Goal: Transaction & Acquisition: Purchase product/service

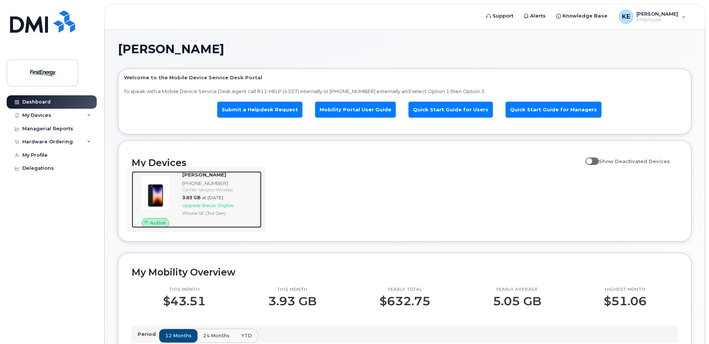
click at [211, 205] on span "Upgrade Status:" at bounding box center [199, 205] width 34 height 6
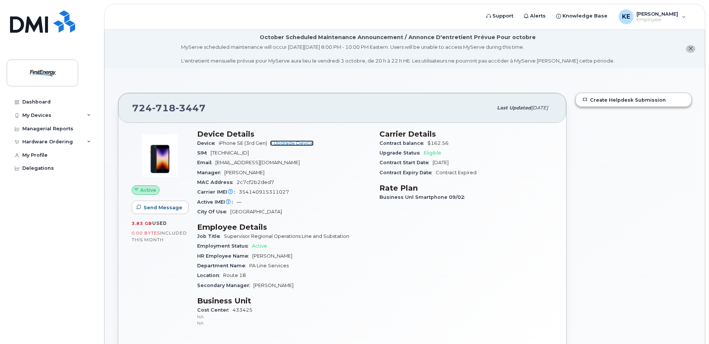
click at [293, 144] on link "+ Upgrade Device" at bounding box center [292, 143] width 44 height 6
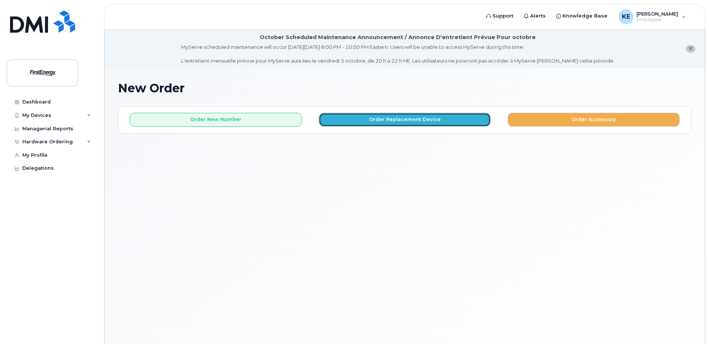
click at [349, 122] on button "Order Replacement Device" at bounding box center [405, 120] width 172 height 14
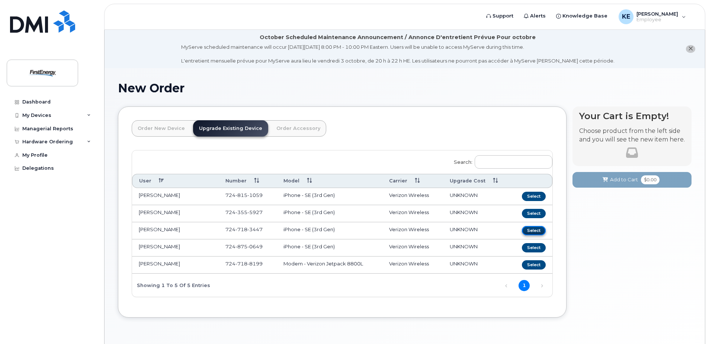
click at [526, 232] on button "Select" at bounding box center [534, 230] width 24 height 9
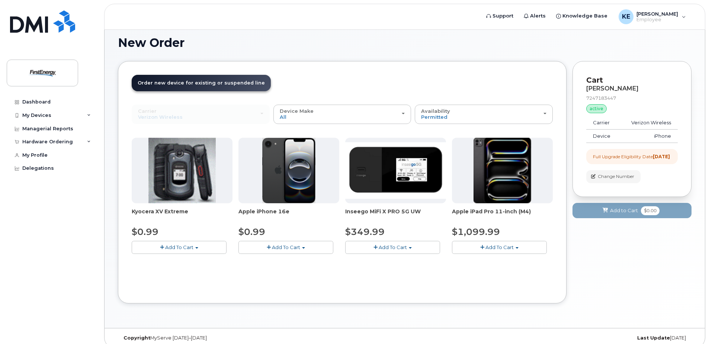
scroll to position [53, 0]
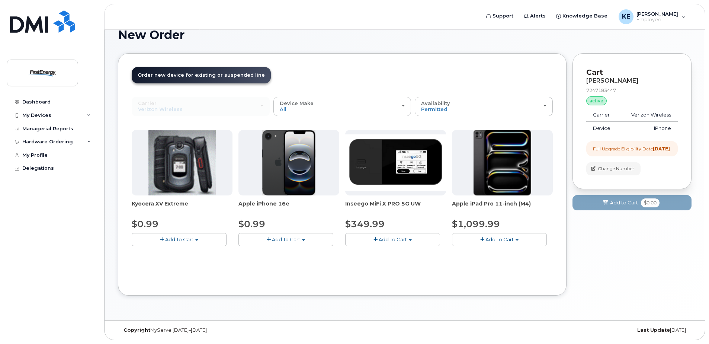
click at [290, 239] on span "Add To Cart" at bounding box center [286, 239] width 28 height 6
click at [281, 256] on link "$0.99 - 2 Year Upgrade" at bounding box center [276, 252] width 72 height 9
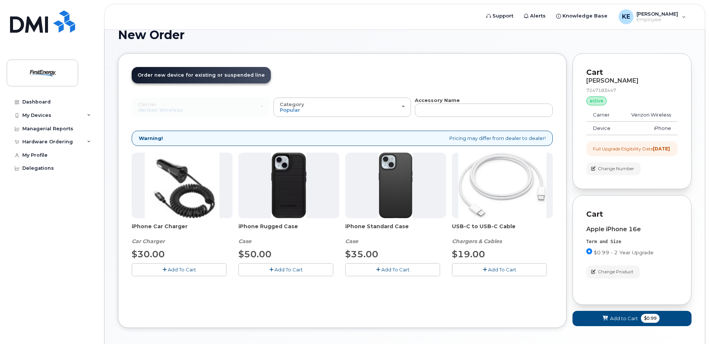
click at [281, 270] on span "Add To Cart" at bounding box center [288, 269] width 28 height 6
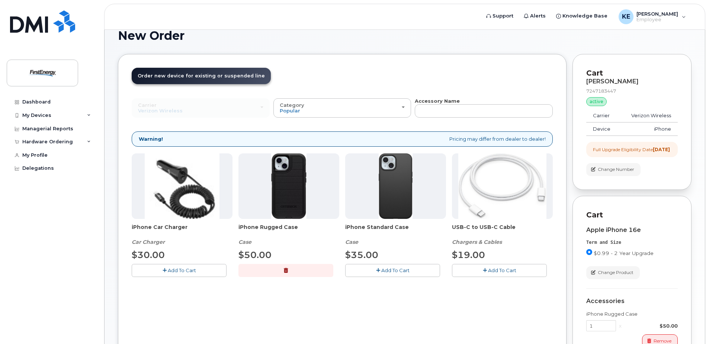
scroll to position [48, 0]
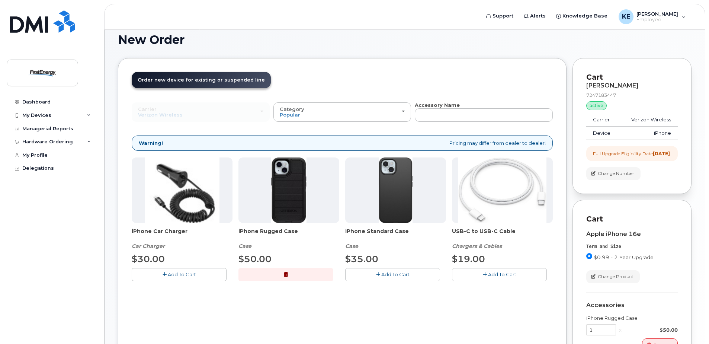
click at [492, 277] on span "Add To Cart" at bounding box center [502, 274] width 28 height 6
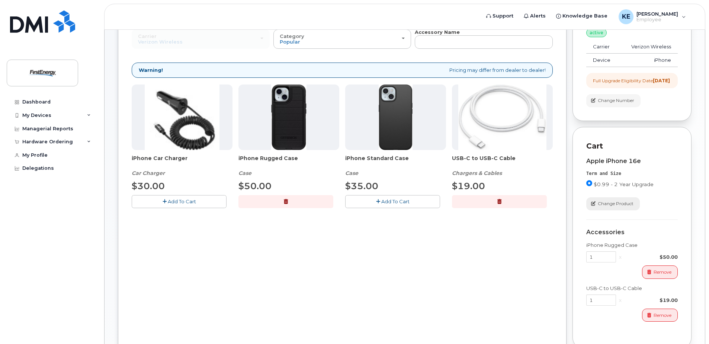
scroll to position [160, 0]
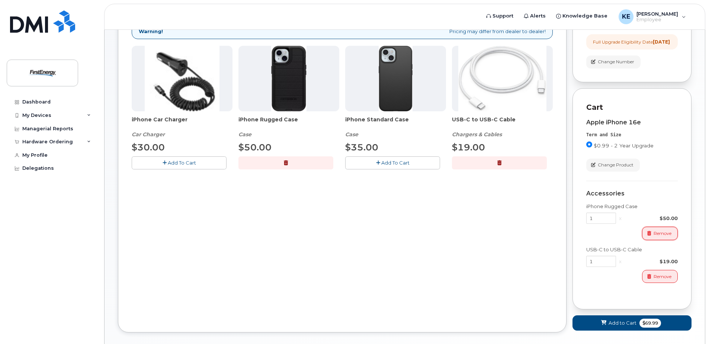
click at [649, 237] on span "button" at bounding box center [649, 233] width 7 height 7
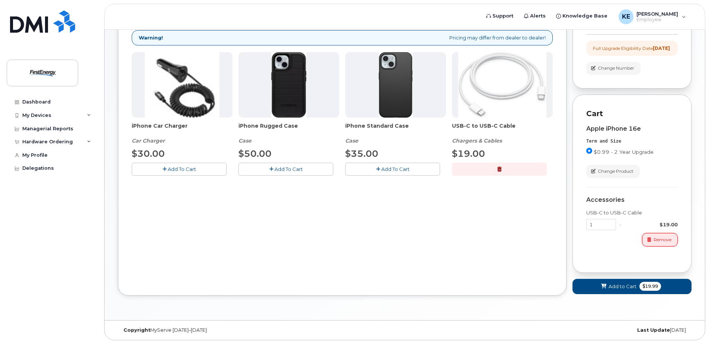
click at [652, 240] on span "button" at bounding box center [649, 239] width 7 height 7
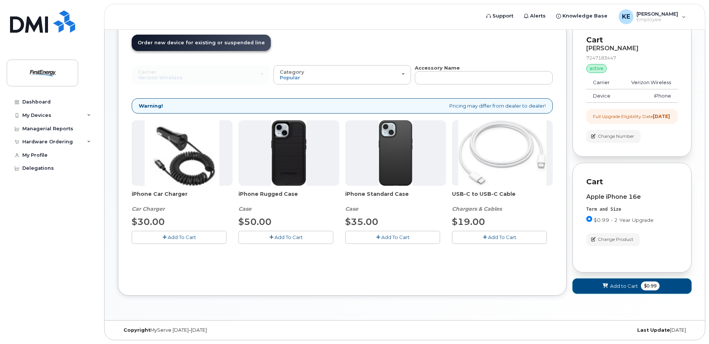
click at [615, 283] on span "Add to Cart" at bounding box center [624, 285] width 28 height 7
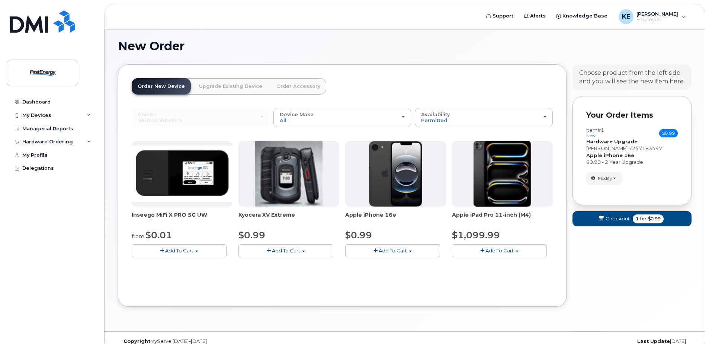
scroll to position [53, 0]
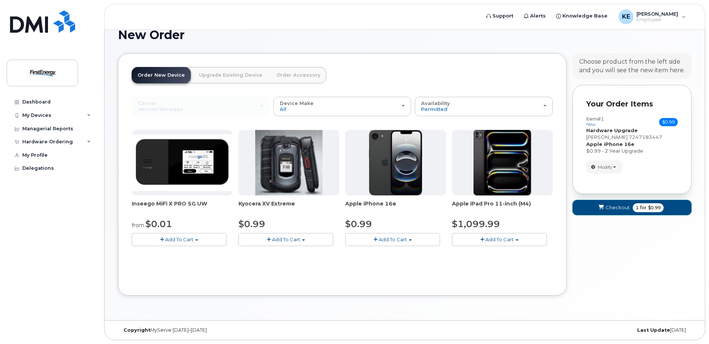
click at [617, 215] on button "Checkout 1 for $0.99" at bounding box center [631, 207] width 119 height 15
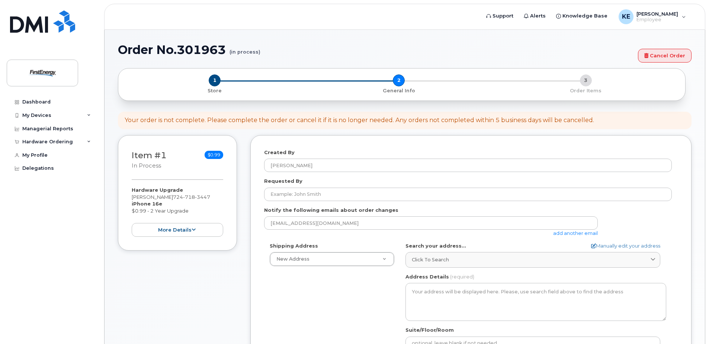
select select
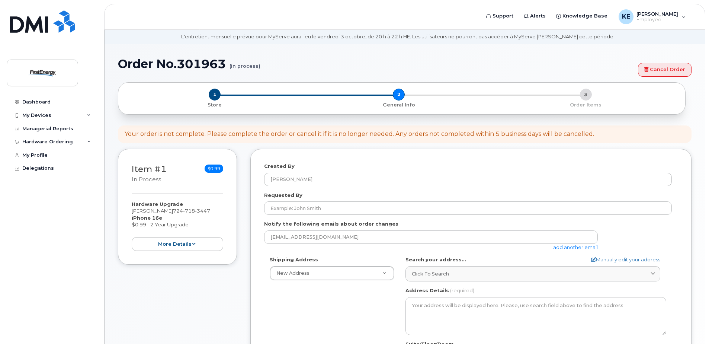
scroll to position [37, 0]
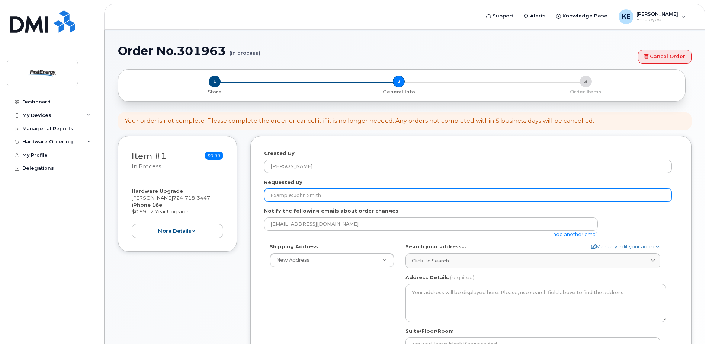
click at [291, 197] on input "Requested By" at bounding box center [468, 194] width 408 height 13
type input "[PERSON_NAME]"
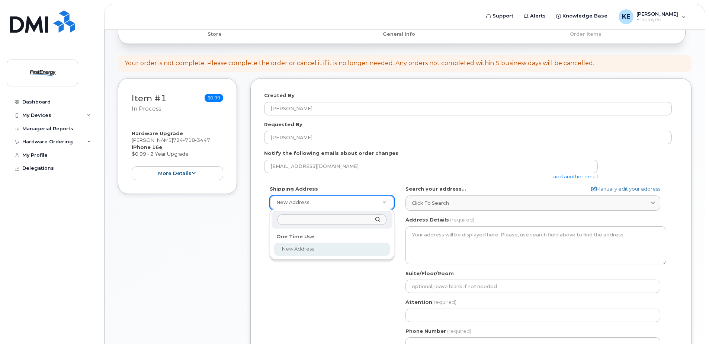
scroll to position [112, 0]
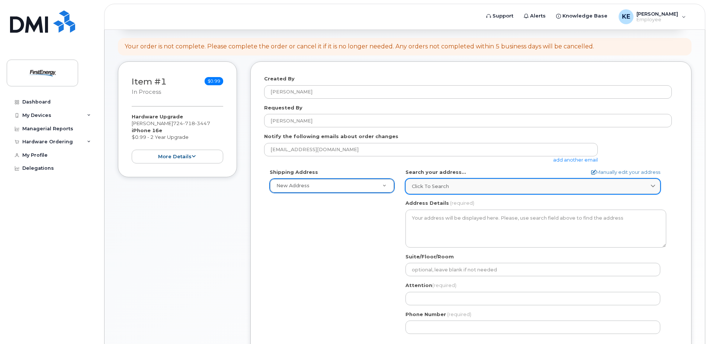
click at [541, 182] on link "Click to search" at bounding box center [532, 185] width 255 height 15
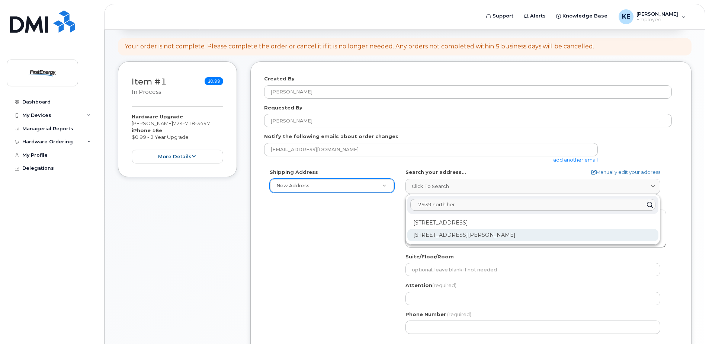
type input "2939 north her"
click at [486, 238] on div "[STREET_ADDRESS][PERSON_NAME]" at bounding box center [532, 235] width 251 height 12
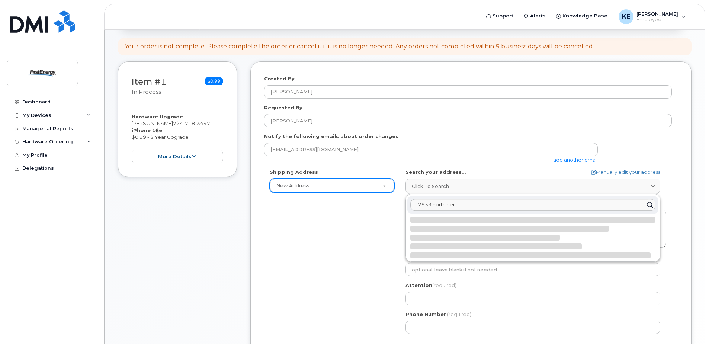
select select
type textarea "[STREET_ADDRESS][PERSON_NAME]"
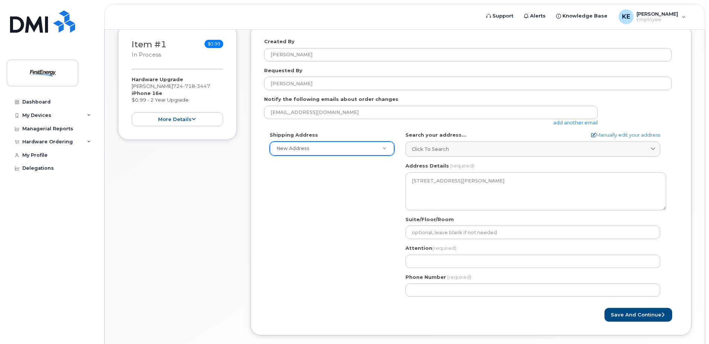
scroll to position [186, 0]
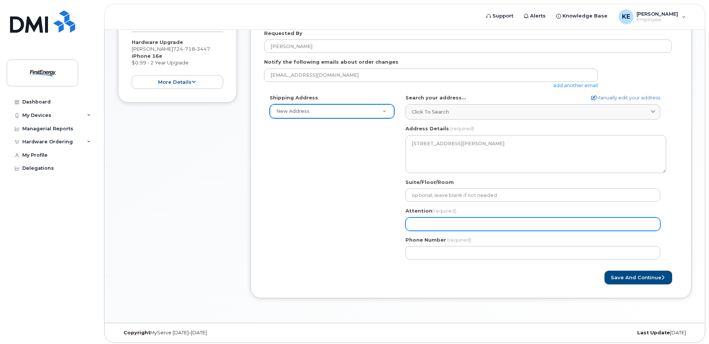
click at [447, 230] on input "Attention (required)" at bounding box center [532, 223] width 255 height 13
select select
type input "E"
select select
type input "Ee"
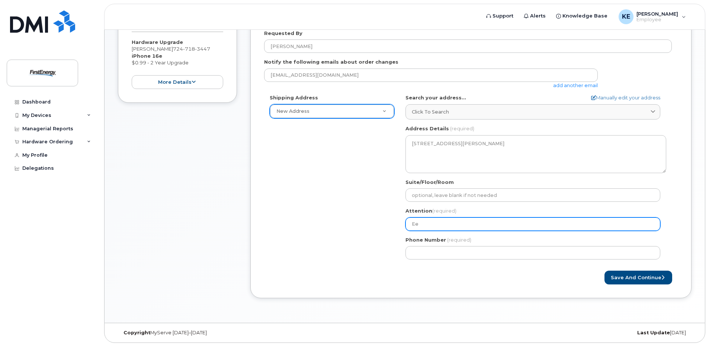
select select
type input "Eer"
select select
type input "Ee"
select select
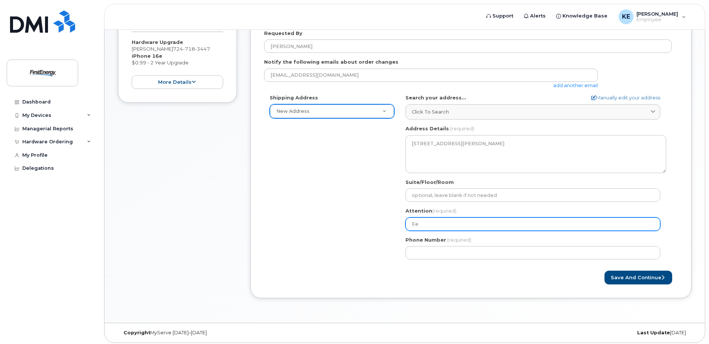
type input "E"
select select
type input "Er"
select select
type input "Eri"
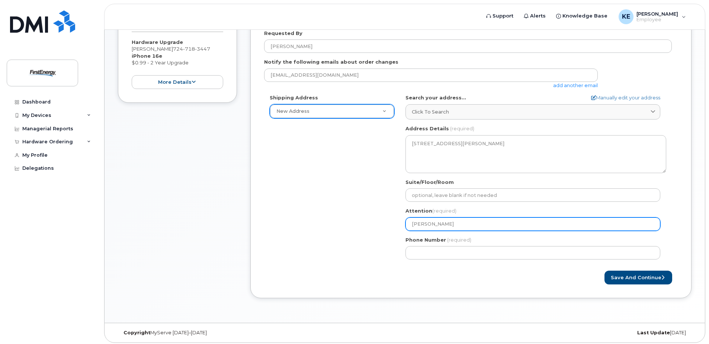
select select
type input "Eric"
select select
type input "Erick"
select select
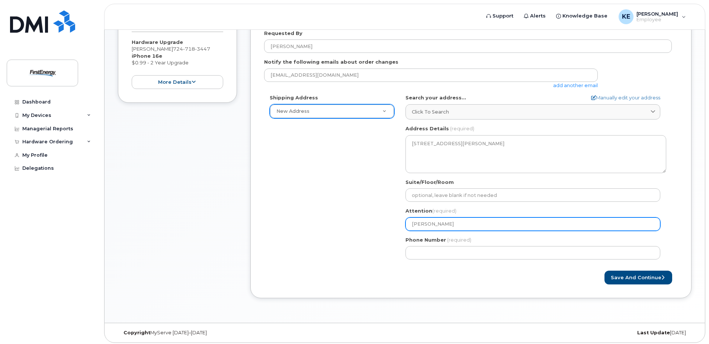
type input "Erick K"
select select
type input "Erick Ki"
select select
type input "Erick Kil"
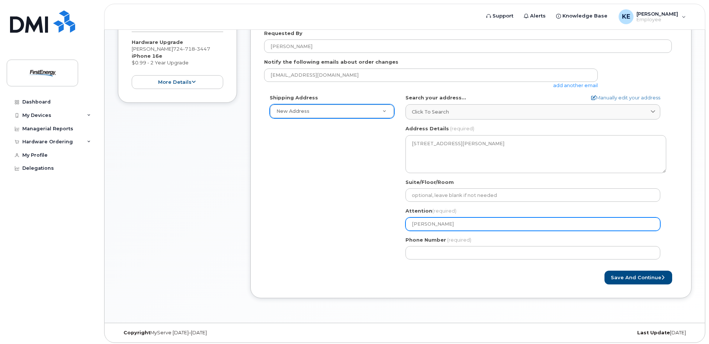
select select
type input "Erick Kill"
select select
type input "Erick Killi"
select select
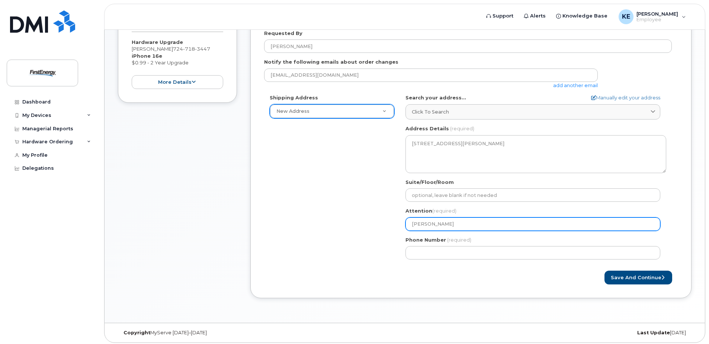
type input "Erick Killin"
select select
type input "Erick Killing"
select select
type input "Erick Killings"
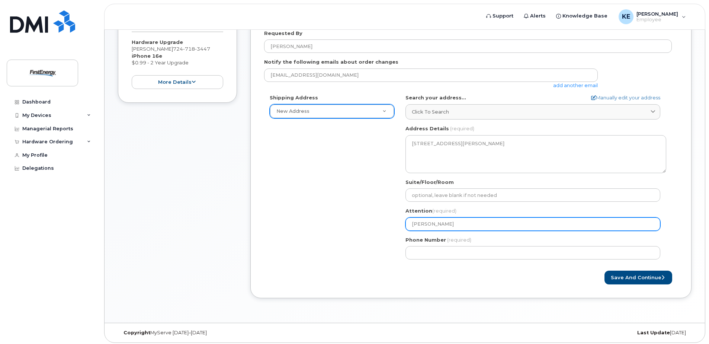
select select
type input "Erick Killingsw"
select select
type input "Erick Killingswo"
select select
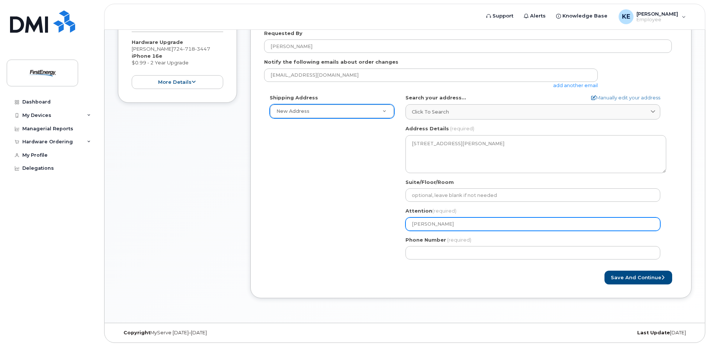
type input "Erick Killingswor"
select select
type input "Erick Killingswort"
select select
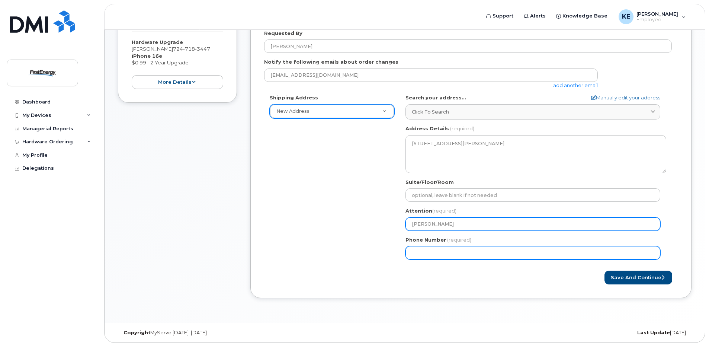
type input "Erick Killingsworth"
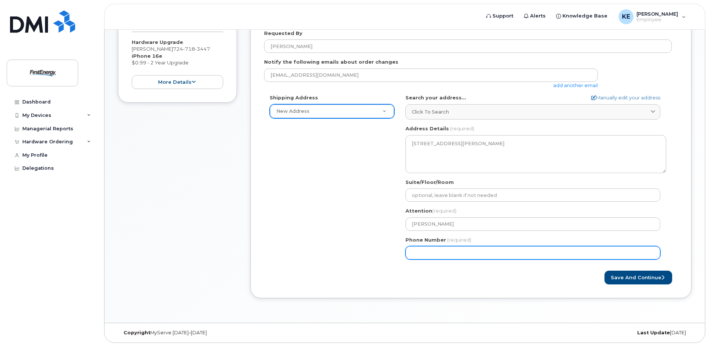
click at [440, 253] on input "Phone Number" at bounding box center [532, 252] width 255 height 13
type input "3"
type input "724718344"
select select
type input "7247183447"
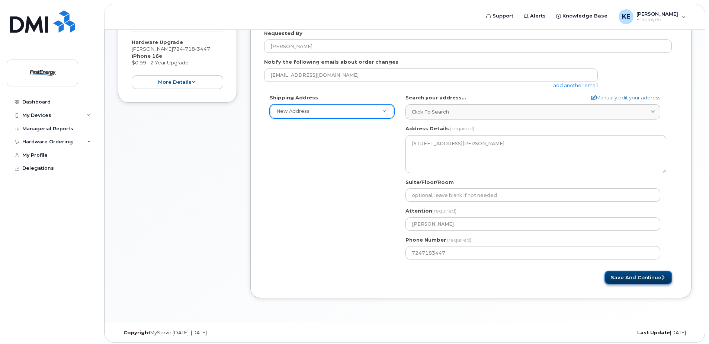
click at [635, 281] on button "Save and Continue" at bounding box center [638, 277] width 68 height 14
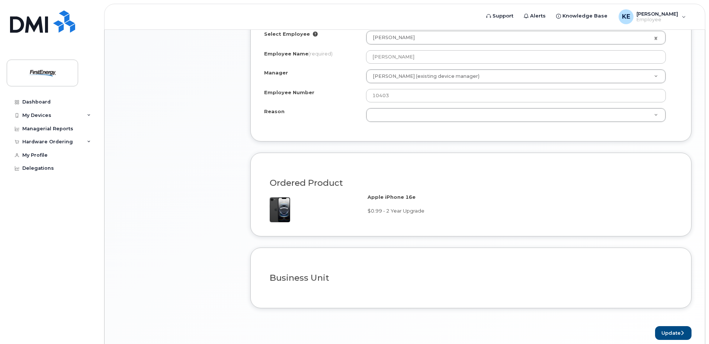
scroll to position [490, 0]
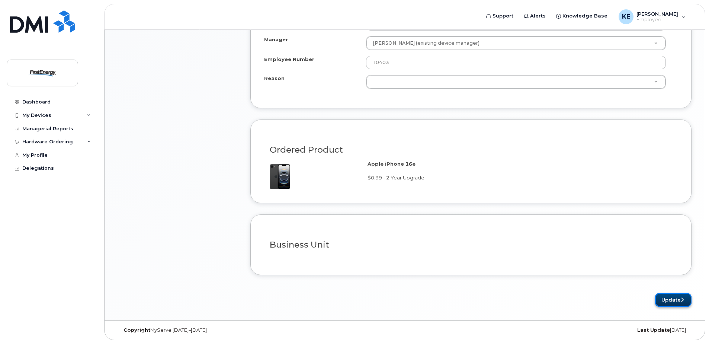
click at [677, 301] on button "Update" at bounding box center [673, 300] width 36 height 14
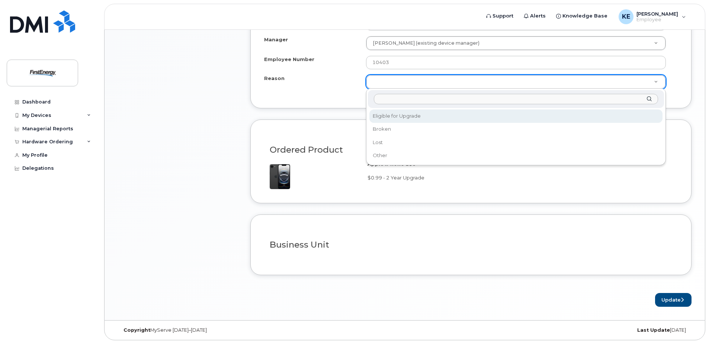
select select "eligible_for_upgrade"
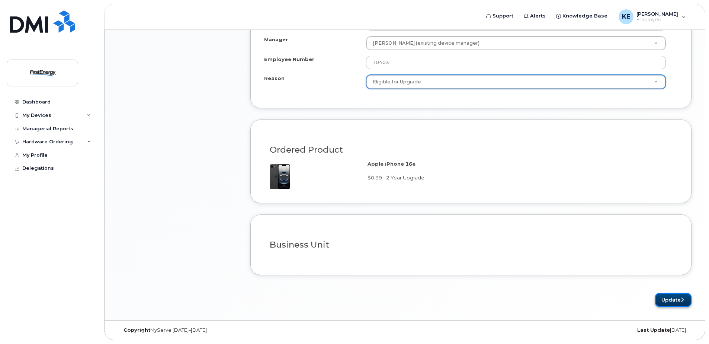
click at [664, 298] on button "Update" at bounding box center [673, 300] width 36 height 14
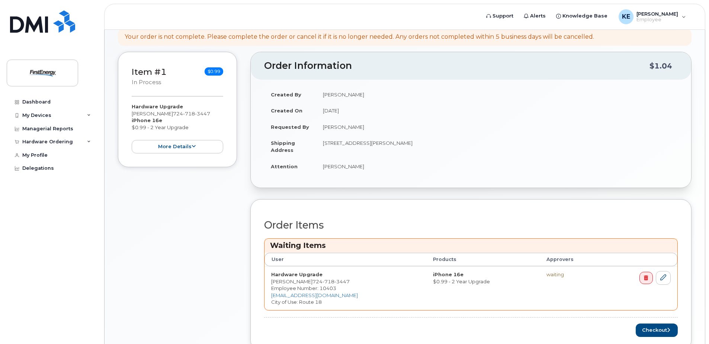
scroll to position [186, 0]
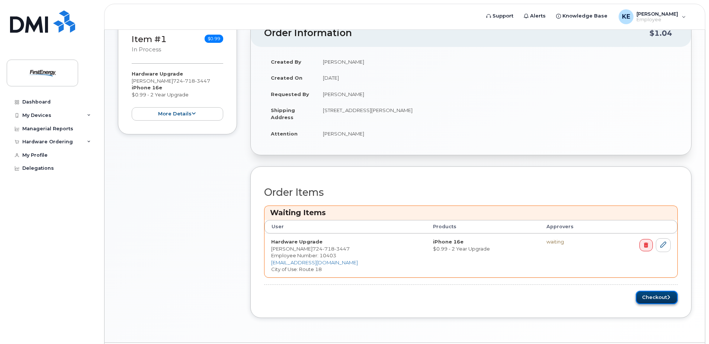
click at [649, 295] on button "Checkout" at bounding box center [657, 297] width 42 height 14
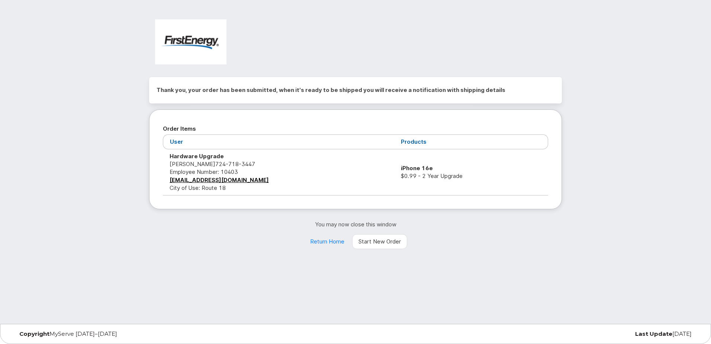
click at [412, 140] on th "Products" at bounding box center [471, 141] width 154 height 15
click at [383, 162] on td "Hardware Upgrade [PERSON_NAME] [PHONE_NUMBER] Employee Number: 10403 [EMAIL_ADD…" at bounding box center [278, 172] width 231 height 46
click at [326, 243] on link "Return Home" at bounding box center [327, 241] width 47 height 15
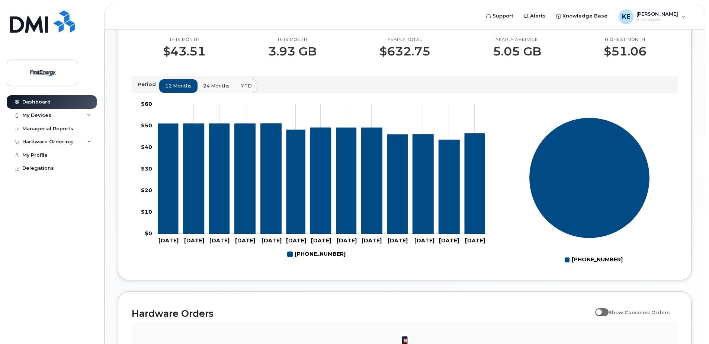
scroll to position [354, 0]
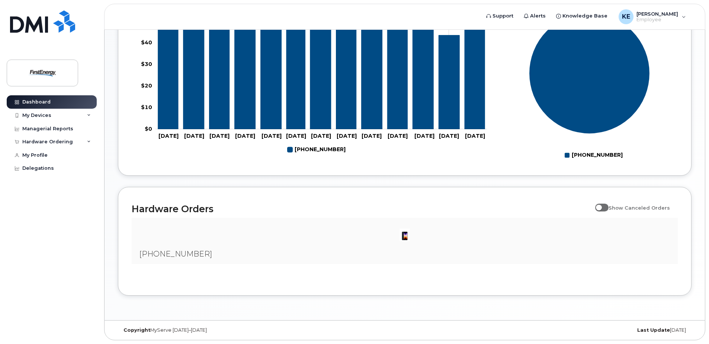
click at [402, 235] on img at bounding box center [404, 234] width 15 height 15
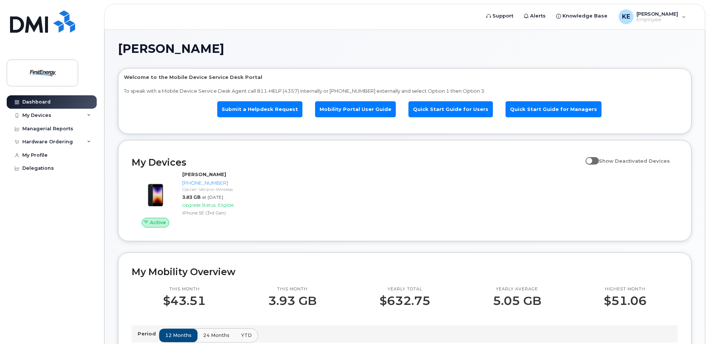
scroll to position [0, 0]
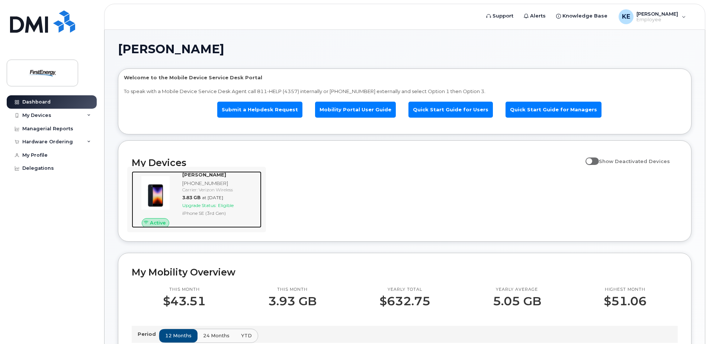
click at [229, 206] on span "Eligible" at bounding box center [226, 205] width 16 height 6
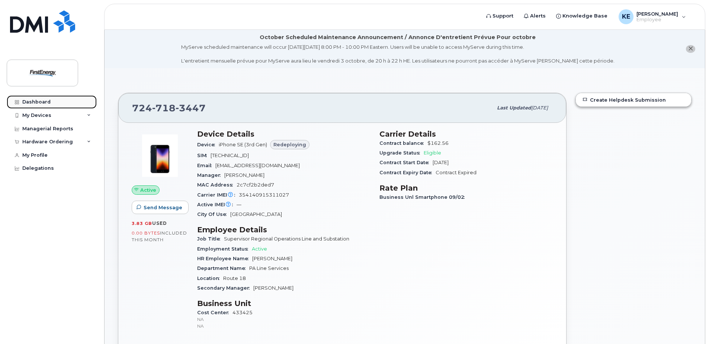
click at [54, 97] on link "Dashboard" at bounding box center [52, 101] width 90 height 13
click at [23, 103] on div "Dashboard" at bounding box center [36, 102] width 28 height 6
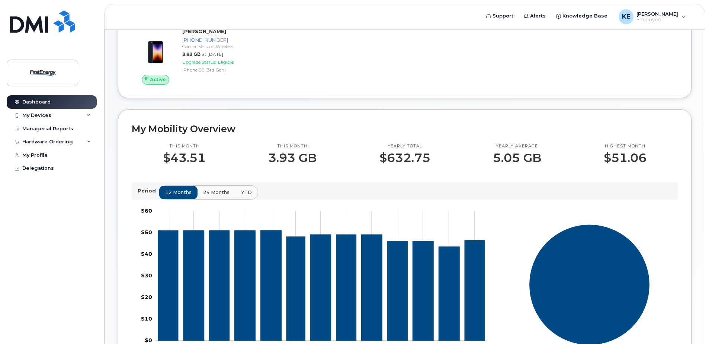
scroll to position [149, 0]
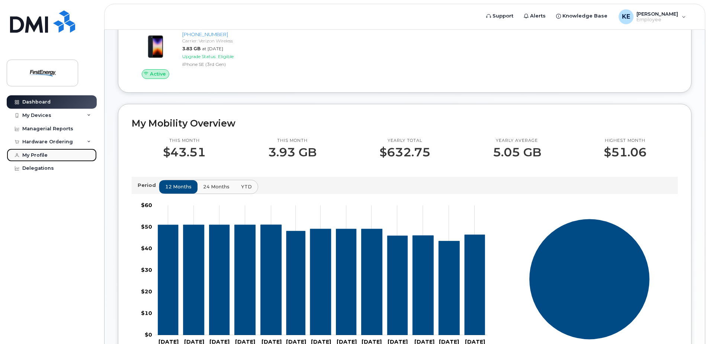
click at [52, 156] on link "My Profile" at bounding box center [52, 154] width 90 height 13
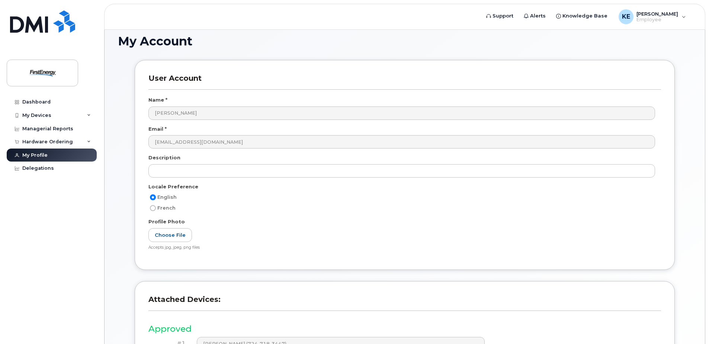
scroll to position [136, 0]
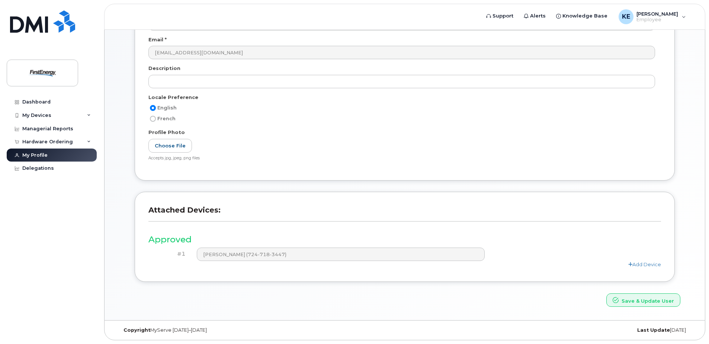
click at [180, 241] on h3 "Approved" at bounding box center [404, 239] width 512 height 9
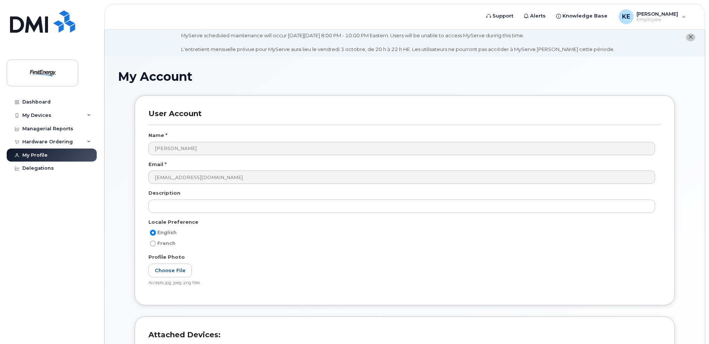
scroll to position [0, 0]
